Goal: Information Seeking & Learning: Learn about a topic

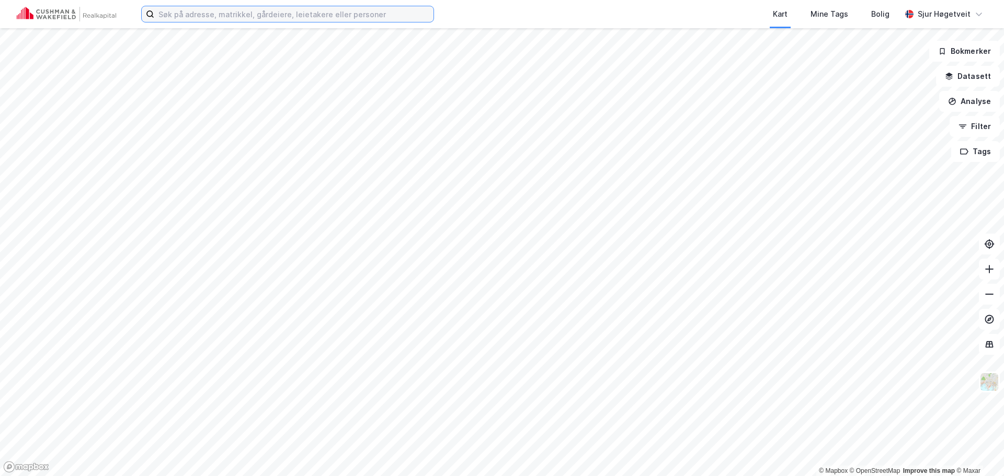
click at [351, 14] on input at bounding box center [293, 14] width 279 height 16
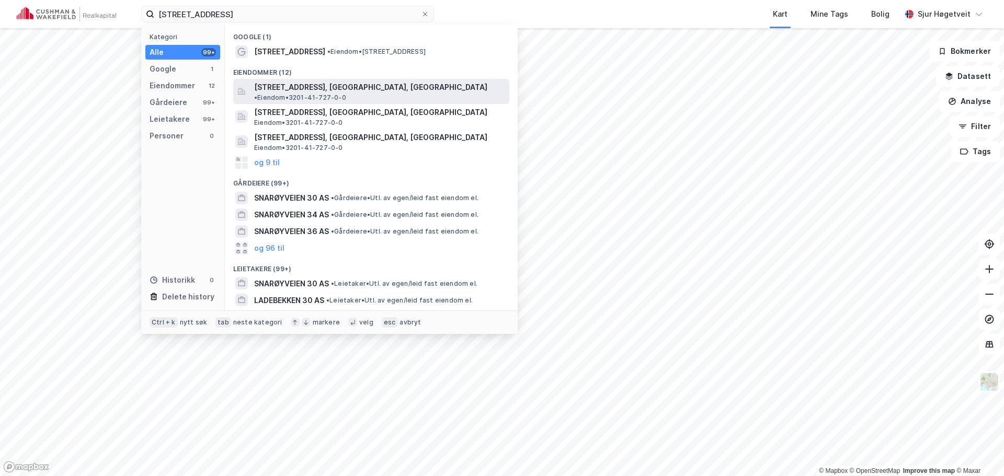
click at [391, 85] on span "[STREET_ADDRESS], [GEOGRAPHIC_DATA], [GEOGRAPHIC_DATA]" at bounding box center [370, 87] width 233 height 13
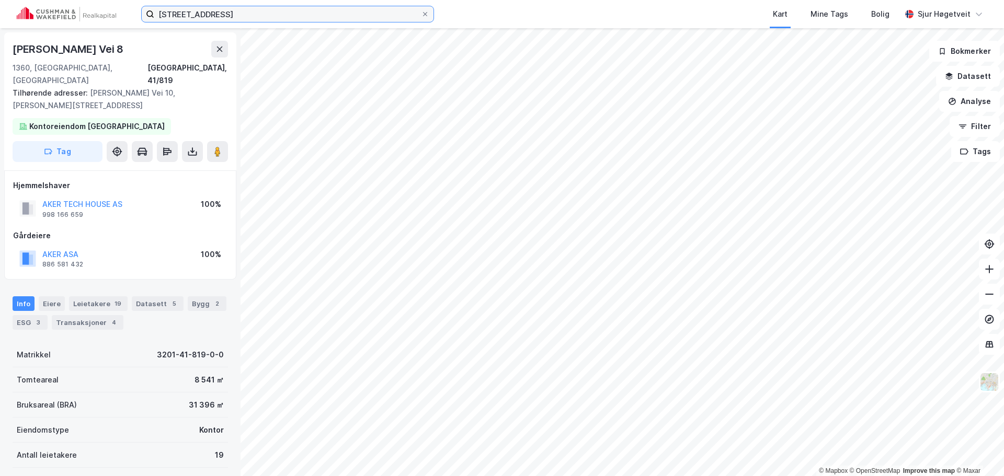
click at [364, 17] on input "[STREET_ADDRESS]" at bounding box center [287, 14] width 267 height 16
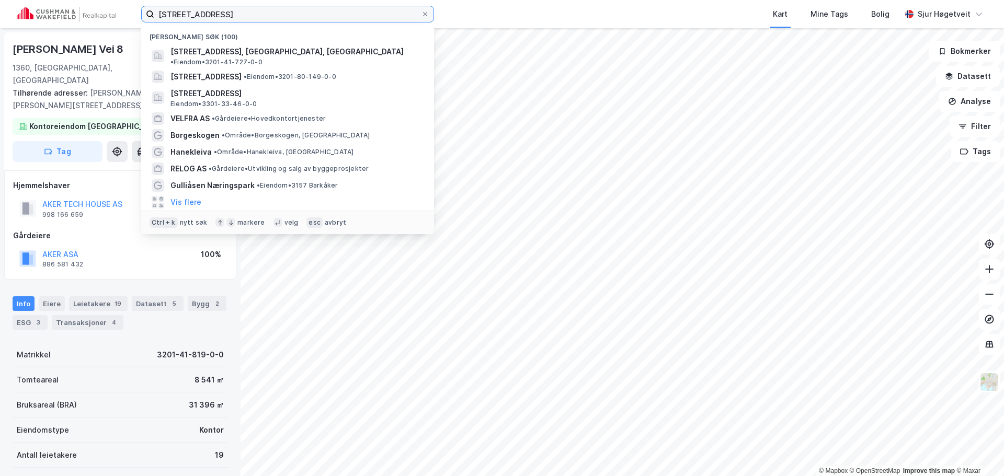
click at [363, 16] on input "[STREET_ADDRESS]" at bounding box center [287, 14] width 267 height 16
click at [361, 14] on input "[STREET_ADDRESS]" at bounding box center [287, 14] width 267 height 16
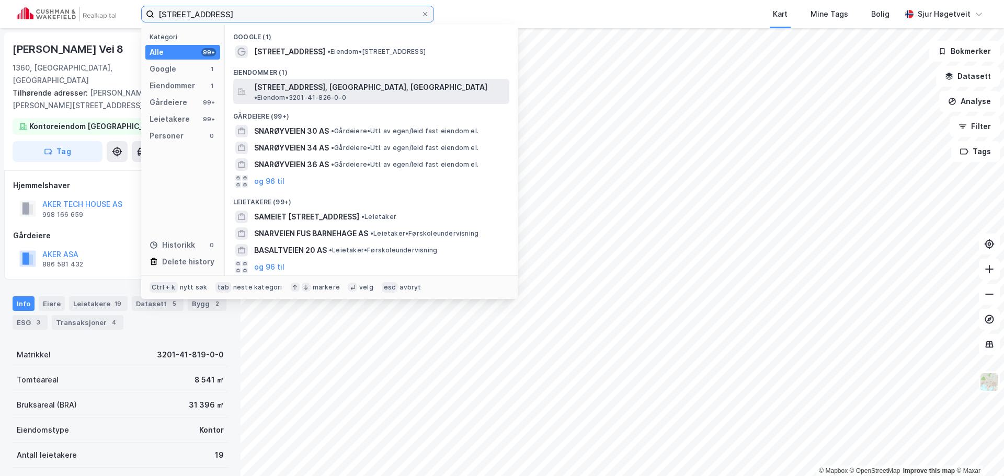
type input "[STREET_ADDRESS]"
click at [372, 82] on span "[STREET_ADDRESS], [GEOGRAPHIC_DATA], [GEOGRAPHIC_DATA]" at bounding box center [370, 87] width 233 height 13
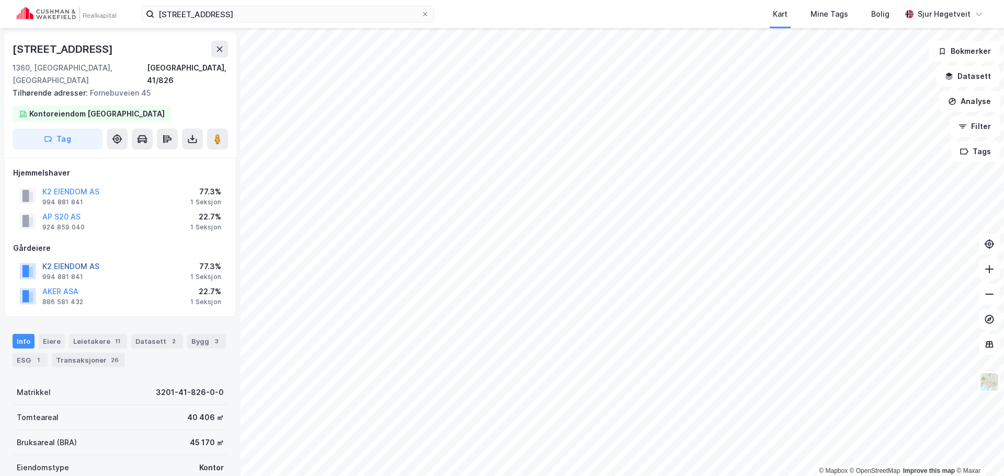
click at [0, 0] on button "K2 EIENDOM AS" at bounding box center [0, 0] width 0 height 0
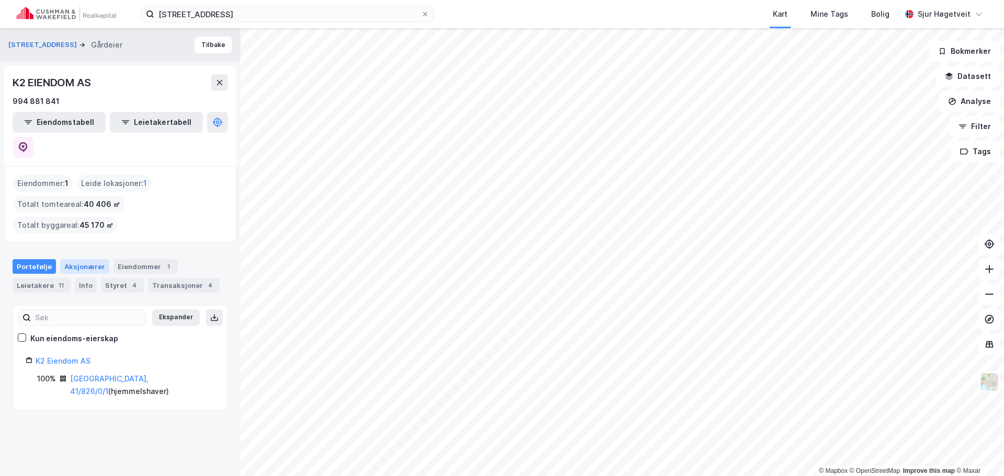
click at [72, 259] on div "Aksjonærer" at bounding box center [84, 266] width 49 height 15
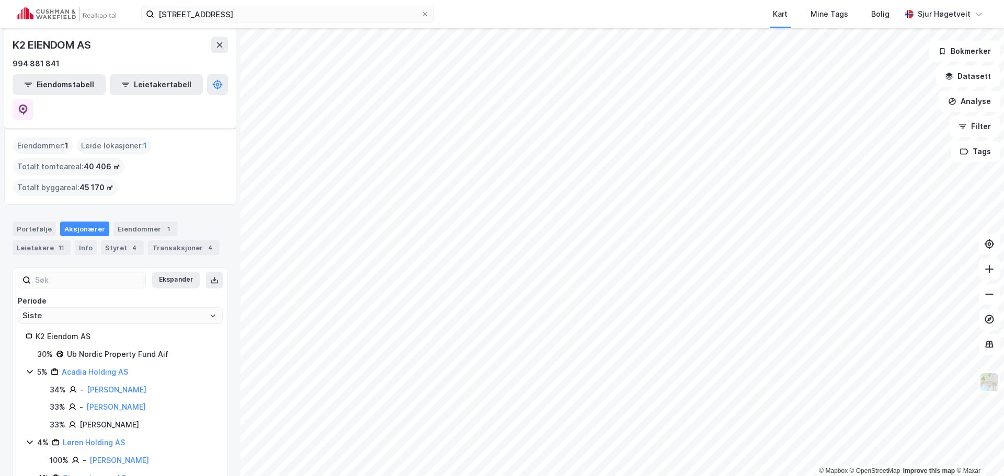
scroll to position [52, 0]
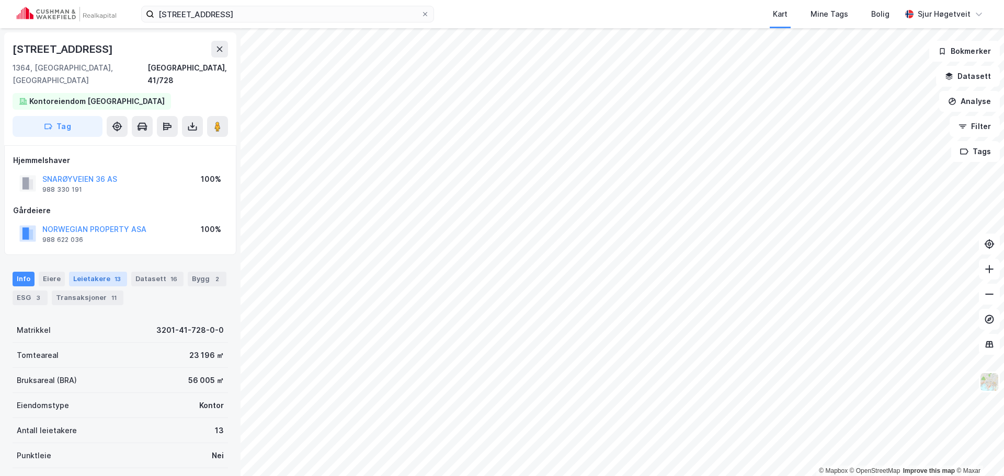
click at [112, 274] on div "13" at bounding box center [117, 279] width 10 height 10
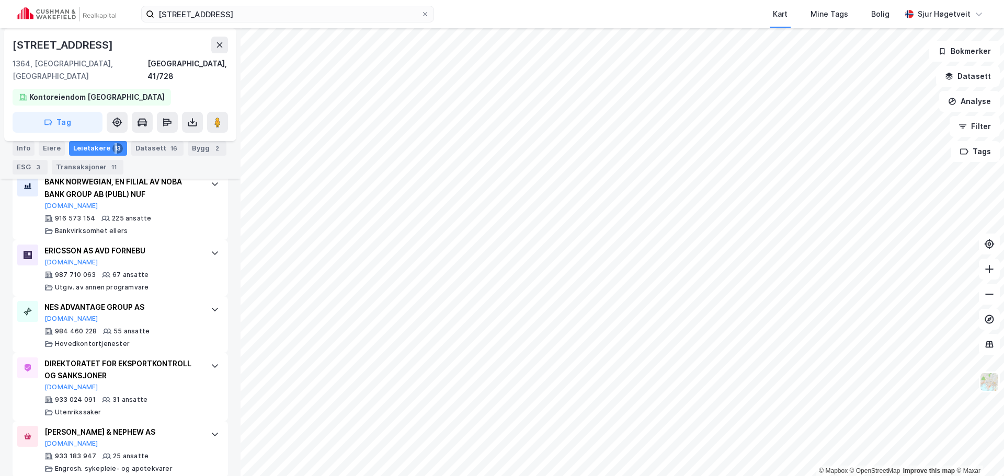
scroll to position [501, 0]
